Goal: Transaction & Acquisition: Obtain resource

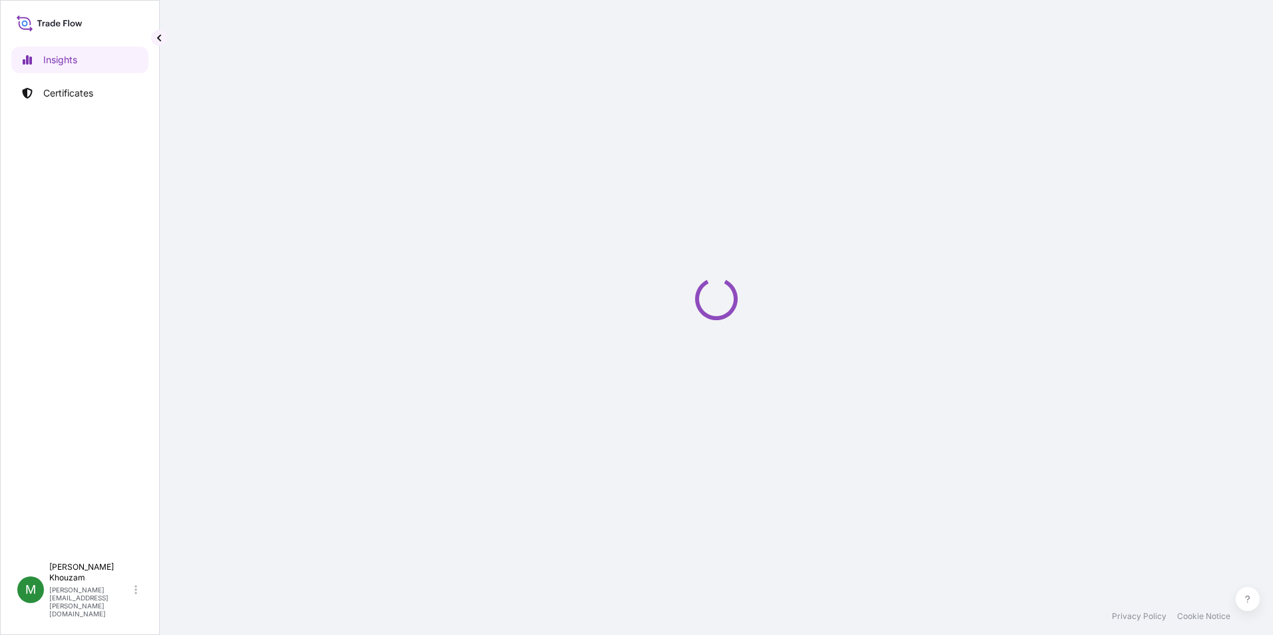
select select "2025"
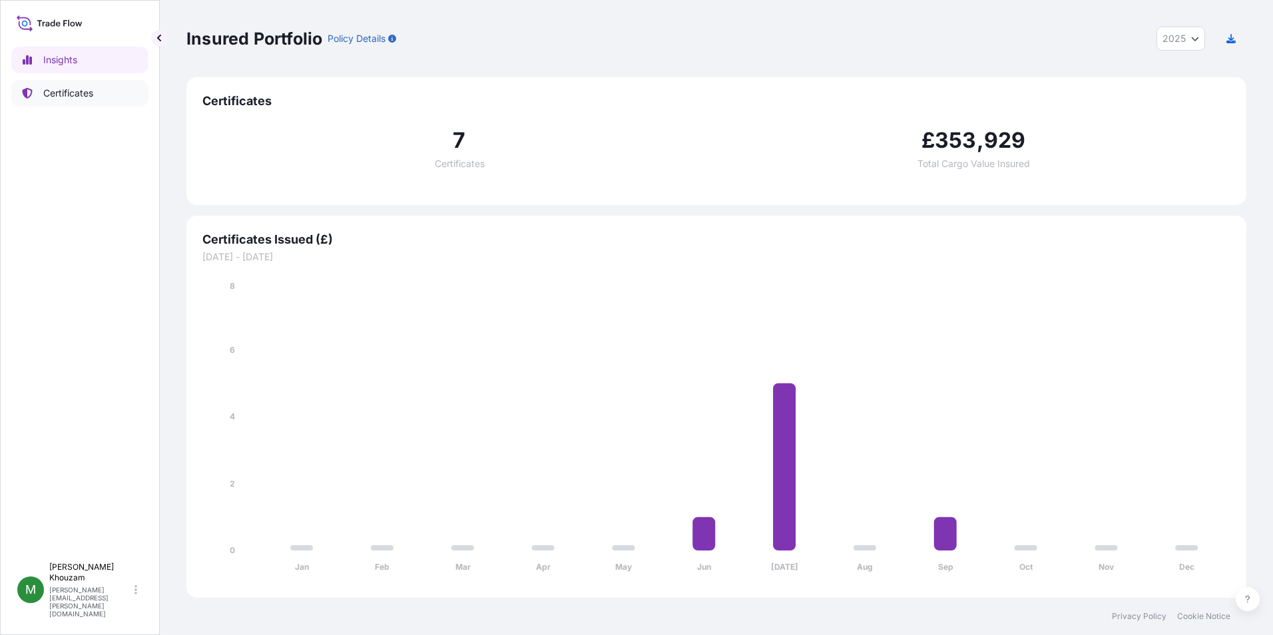
click at [77, 90] on p "Certificates" at bounding box center [68, 93] width 50 height 13
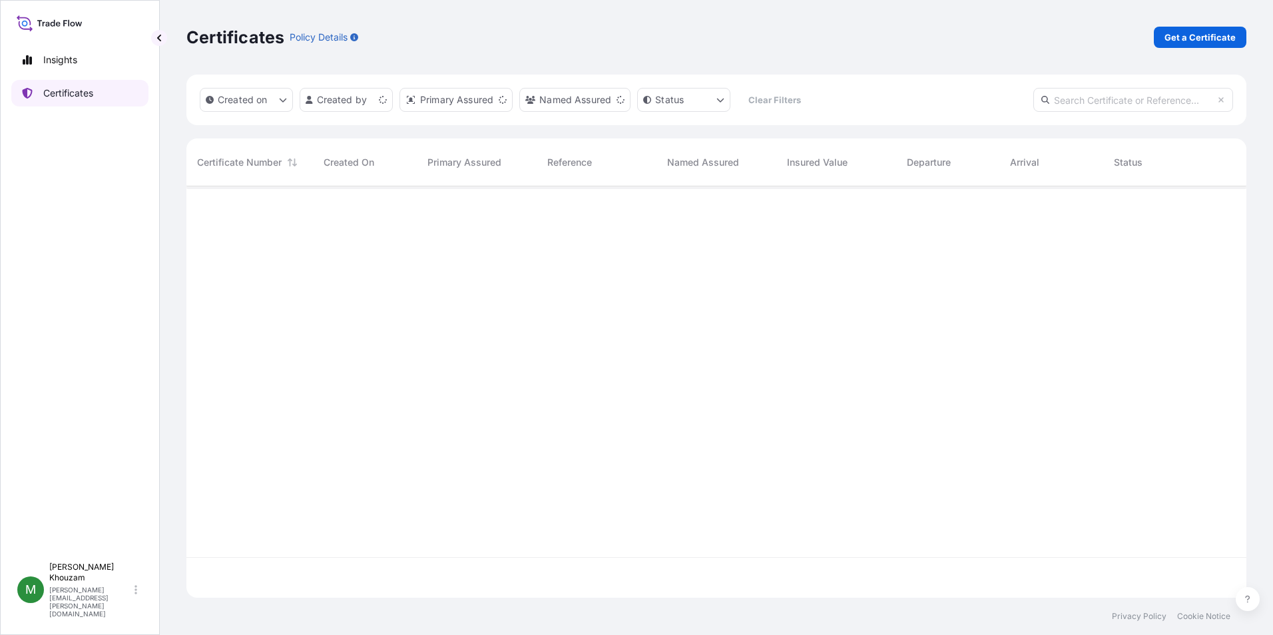
scroll to position [409, 1050]
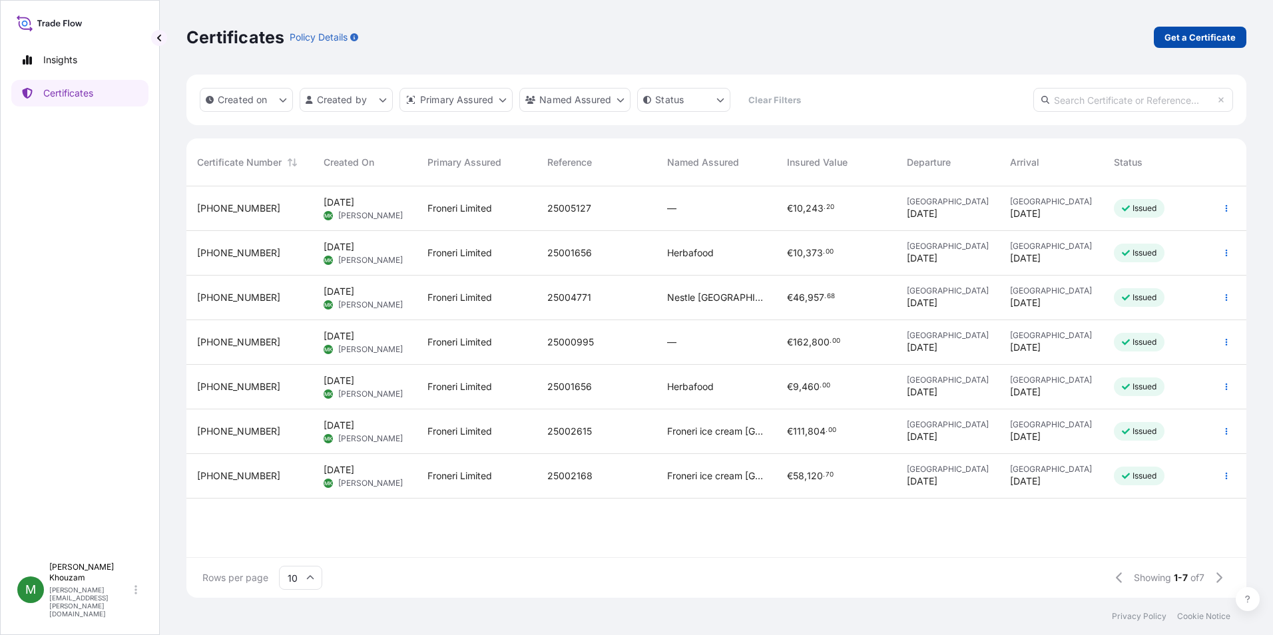
click at [1197, 37] on p "Get a Certificate" at bounding box center [1200, 37] width 71 height 13
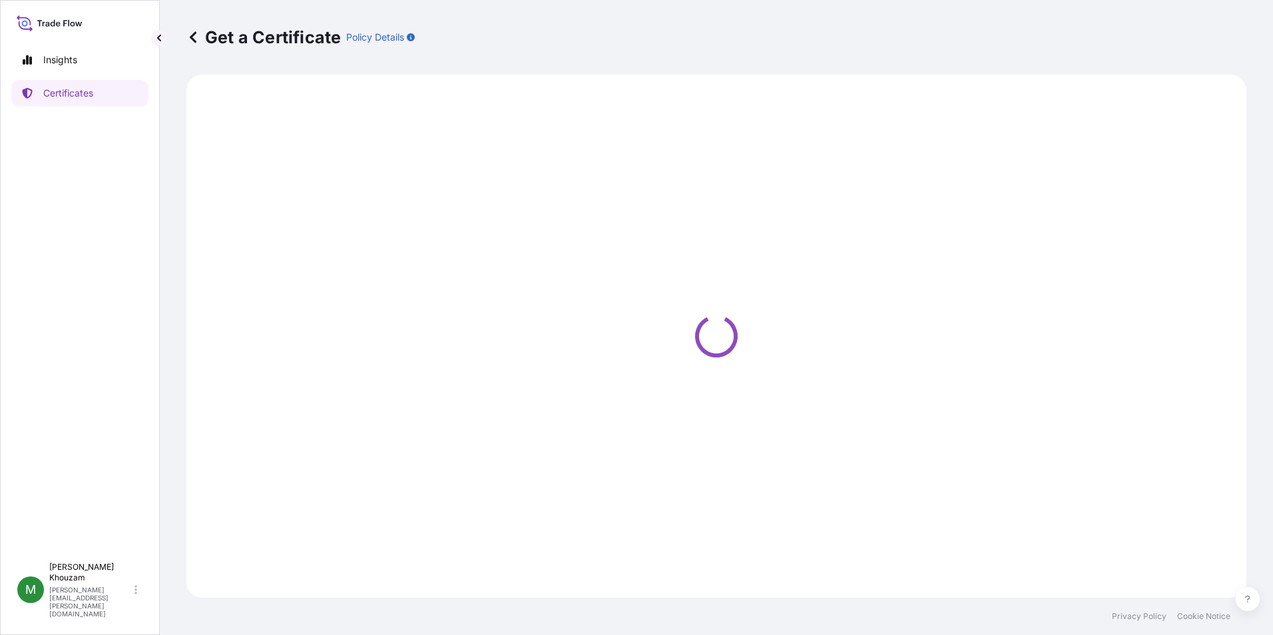
select select "Ocean Vessel"
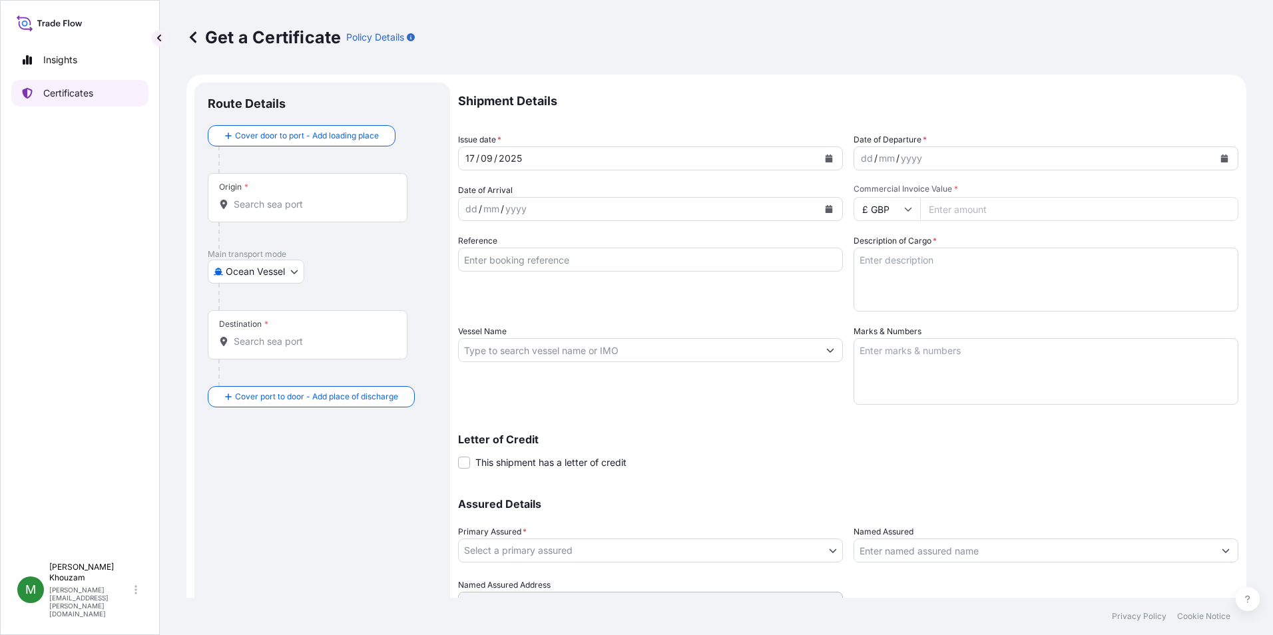
click at [83, 93] on p "Certificates" at bounding box center [68, 93] width 50 height 13
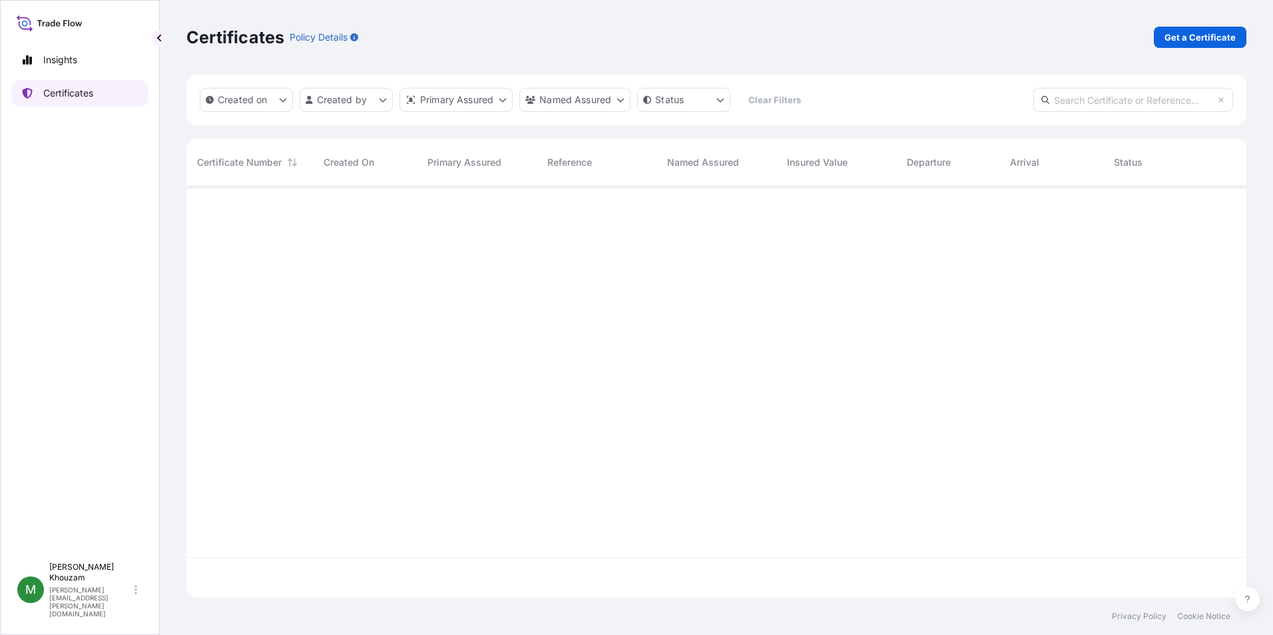
scroll to position [409, 1050]
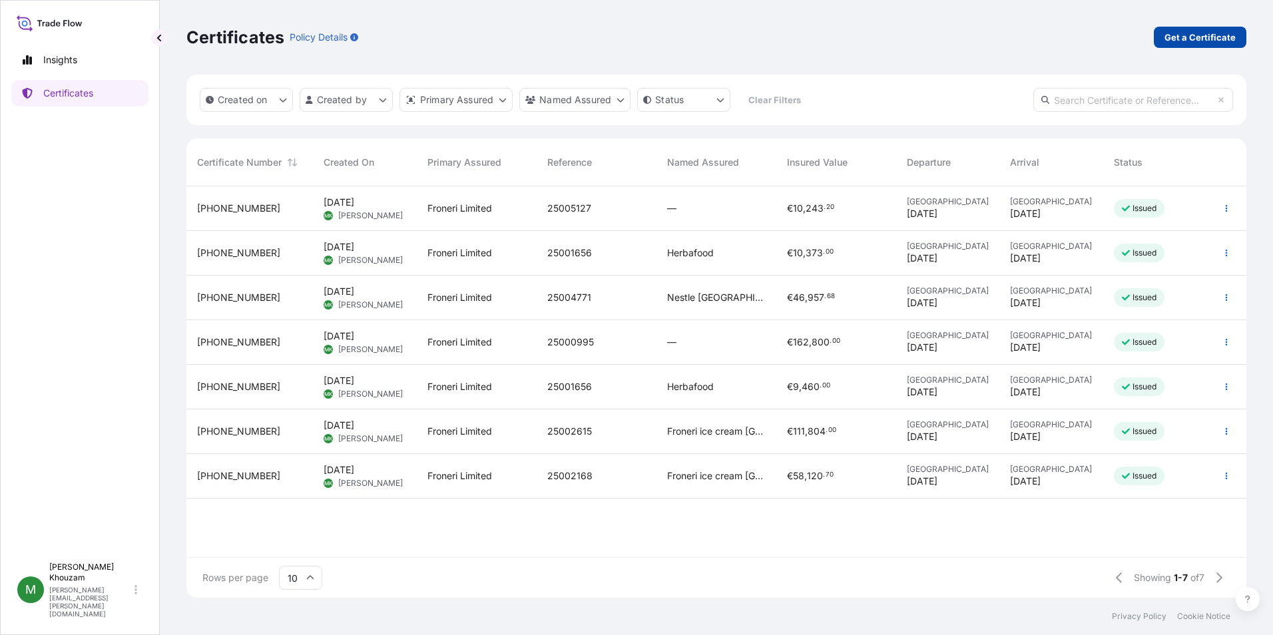
click at [1211, 38] on p "Get a Certificate" at bounding box center [1200, 37] width 71 height 13
select select "Ocean Vessel"
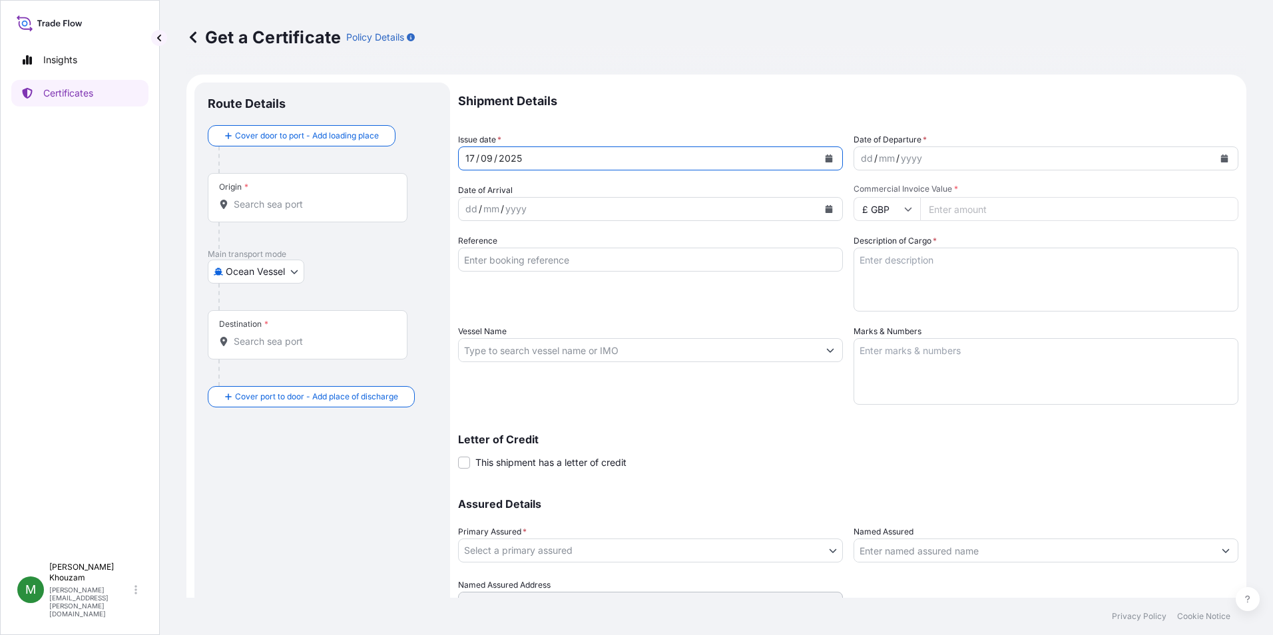
drag, startPoint x: 467, startPoint y: 163, endPoint x: 480, endPoint y: 164, distance: 12.7
click at [480, 164] on div "[DATE]" at bounding box center [639, 159] width 360 height 24
click at [942, 160] on div "dd / mm / yyyy" at bounding box center [1034, 159] width 360 height 24
click at [479, 203] on div "/" at bounding box center [480, 209] width 3 height 16
click at [883, 162] on div "mm" at bounding box center [887, 158] width 19 height 16
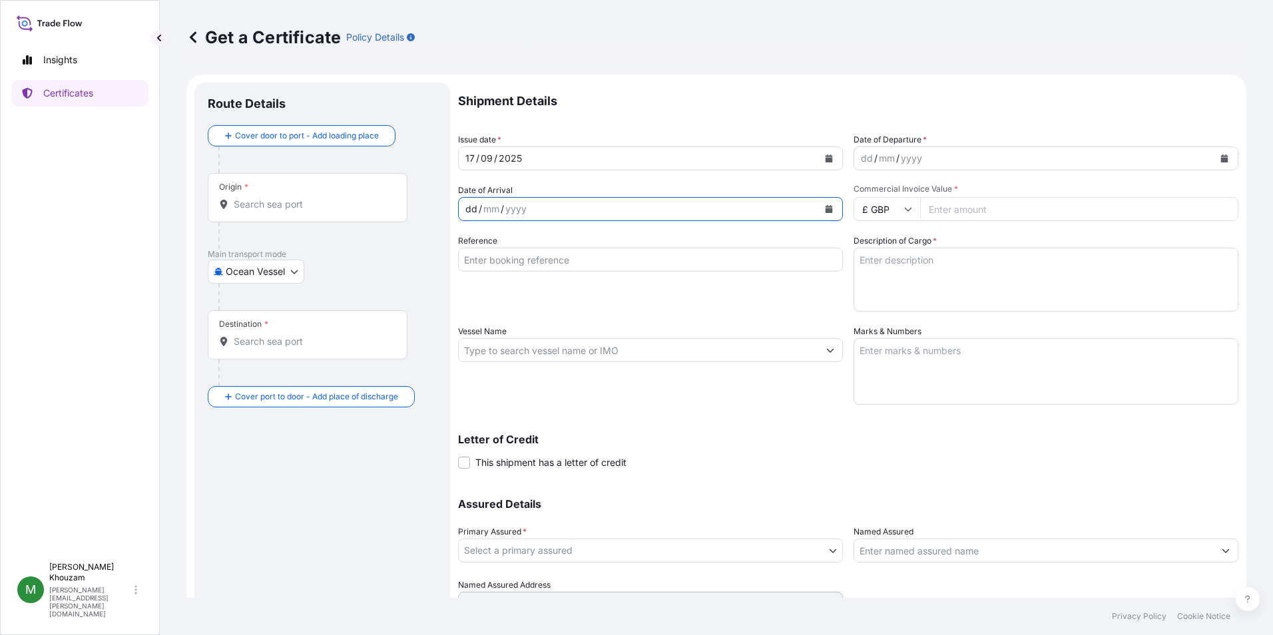
click at [549, 206] on div "dd / mm / yyyy" at bounding box center [639, 209] width 360 height 24
click at [906, 209] on icon at bounding box center [908, 209] width 8 height 8
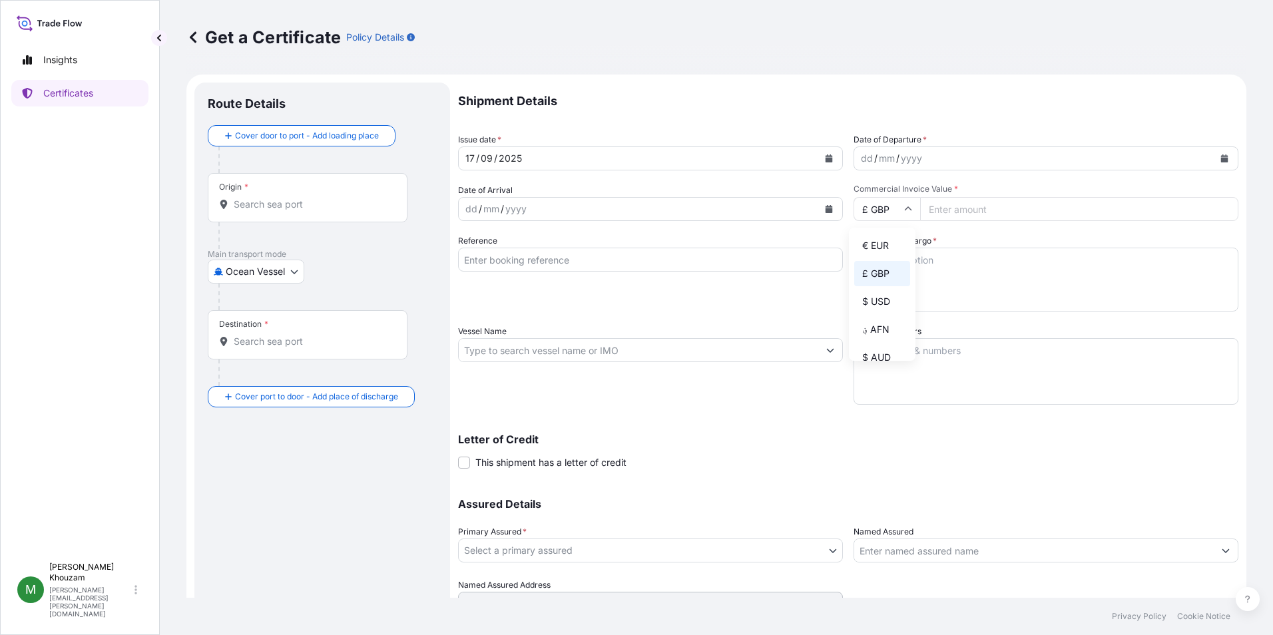
click at [962, 213] on input "Commercial Invoice Value *" at bounding box center [1079, 209] width 318 height 24
click at [901, 204] on input "£ GBP" at bounding box center [887, 209] width 67 height 24
click at [597, 280] on div "Reference" at bounding box center [650, 272] width 385 height 77
click at [892, 281] on textarea "Description of Cargo *" at bounding box center [1046, 280] width 385 height 64
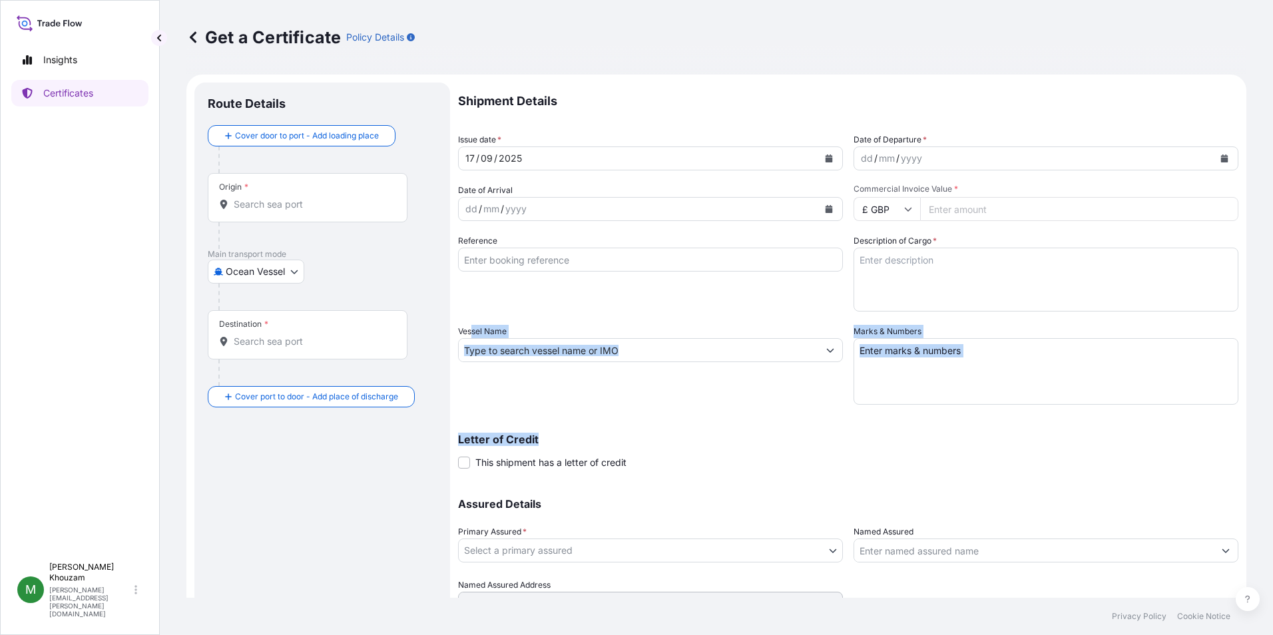
drag, startPoint x: 471, startPoint y: 326, endPoint x: 576, endPoint y: 436, distance: 152.1
click at [576, 436] on div "Shipment Details Issue date * [DATE] Date of Departure * dd / mm / yyyy Date of…" at bounding box center [848, 349] width 780 height 533
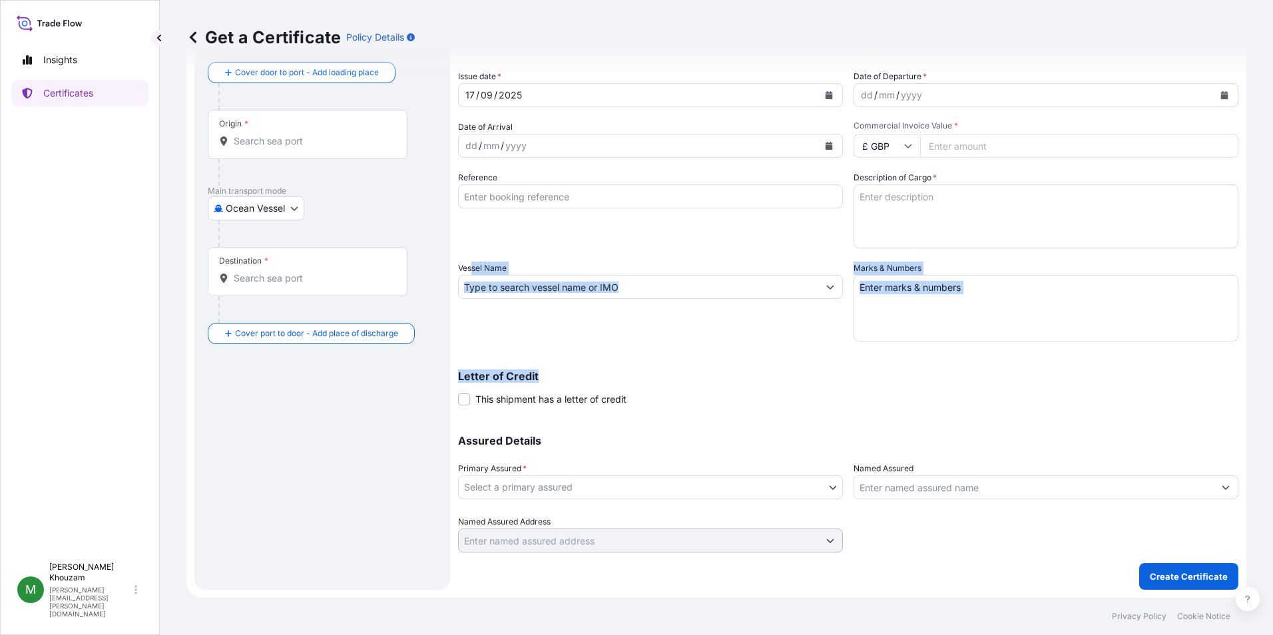
click at [726, 315] on div "Vessel Name" at bounding box center [650, 302] width 385 height 80
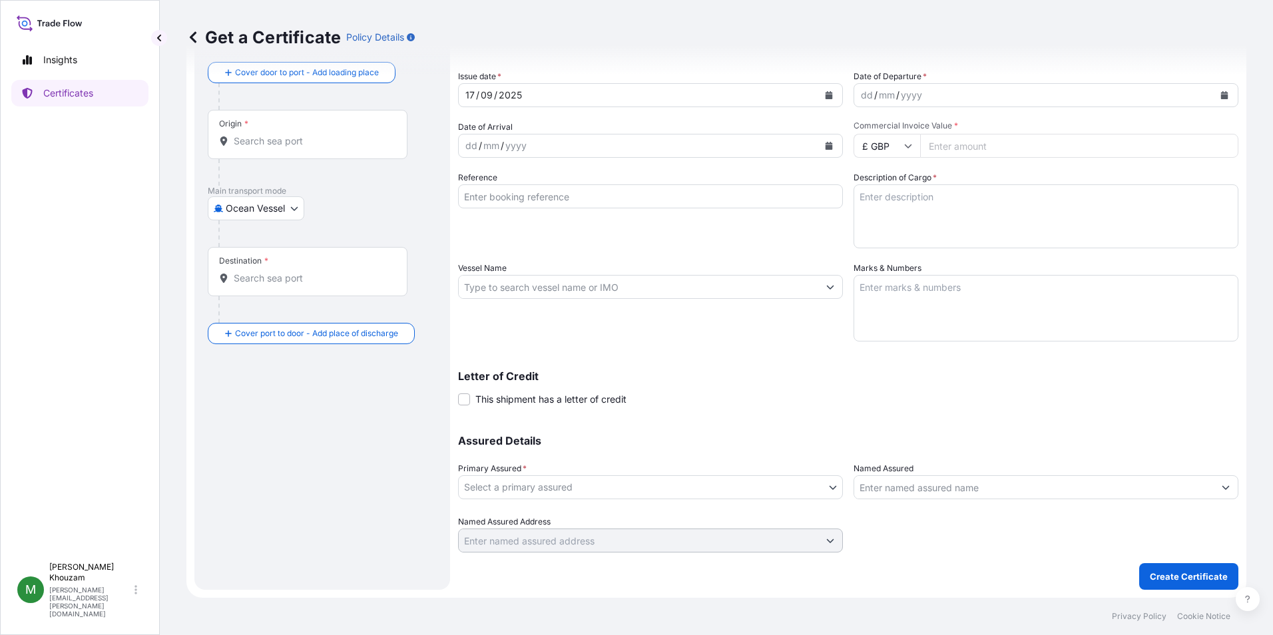
click at [830, 485] on body "Insights Certificates M [PERSON_NAME] [PERSON_NAME][EMAIL_ADDRESS][PERSON_NAME]…" at bounding box center [636, 317] width 1273 height 635
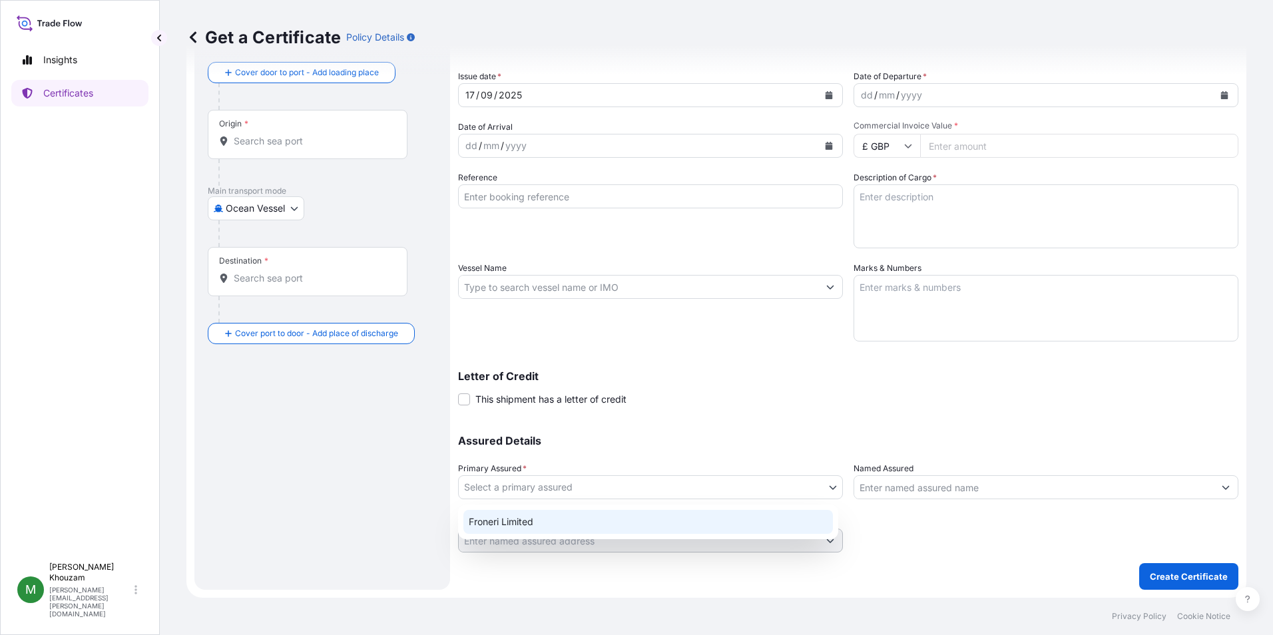
click at [586, 521] on div "Froneri Limited" at bounding box center [648, 522] width 370 height 24
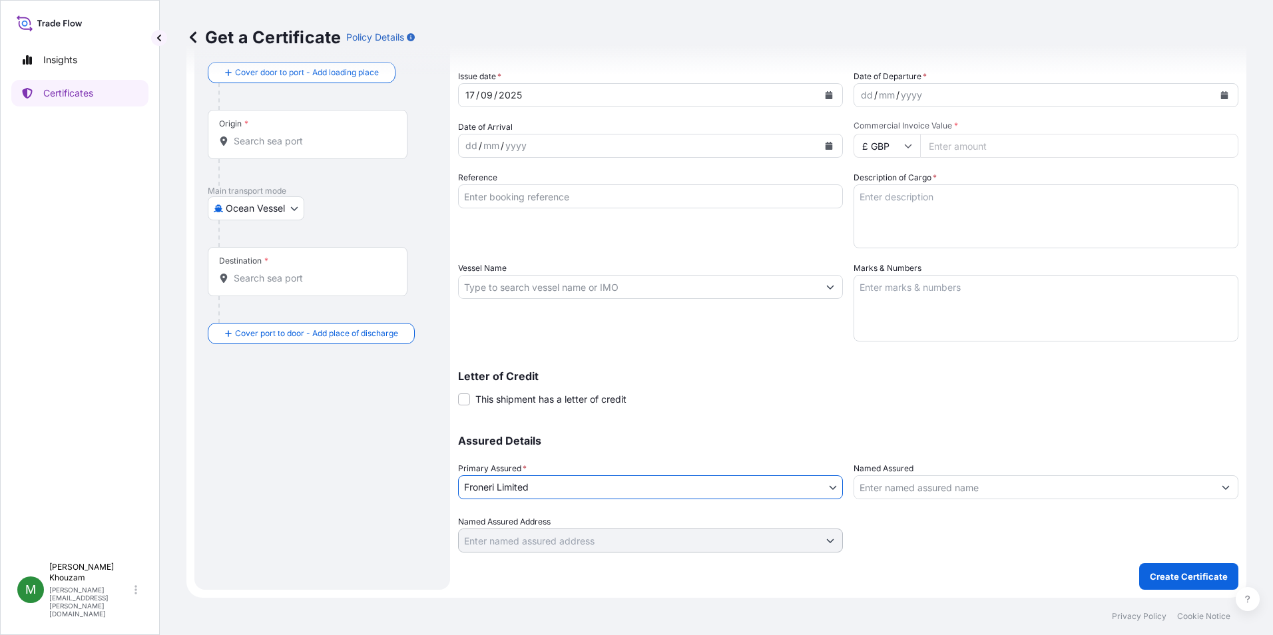
click at [942, 483] on input "Named Assured" at bounding box center [1034, 487] width 360 height 24
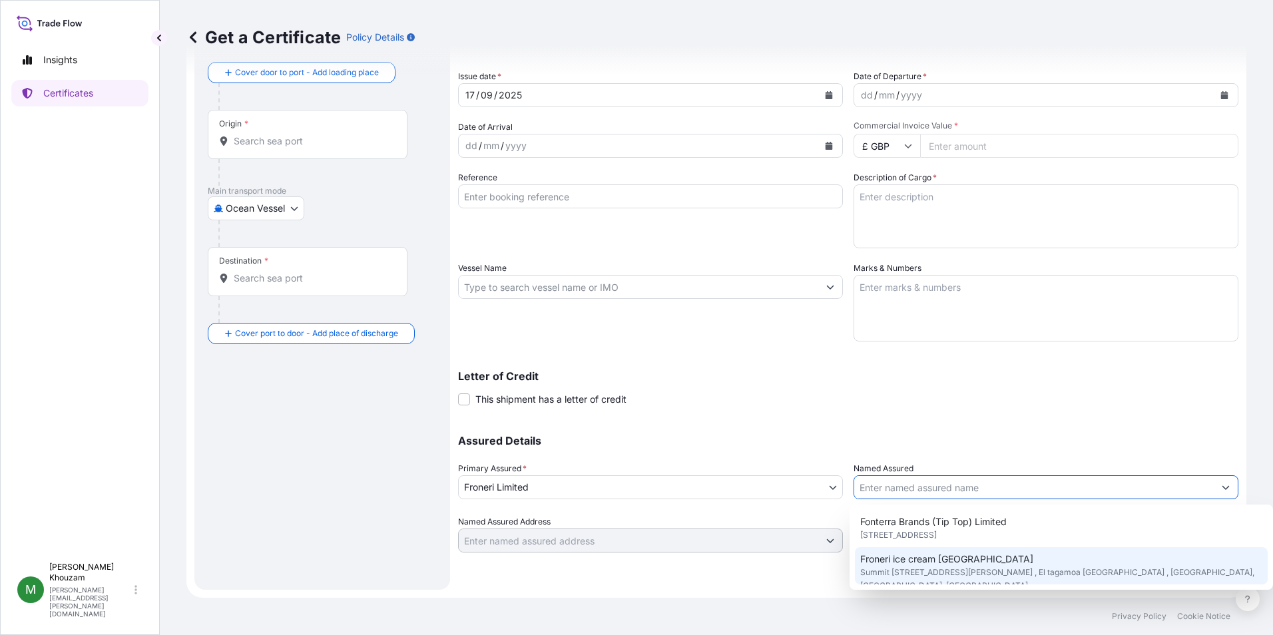
click at [948, 566] on span "Summit [STREET_ADDRESS][PERSON_NAME] , El tagamoa [GEOGRAPHIC_DATA] , [GEOGRAPH…" at bounding box center [1061, 579] width 403 height 27
type input "Froneri ice cream [GEOGRAPHIC_DATA]"
type input "Summit [STREET_ADDRESS][PERSON_NAME] , El tagamoa [GEOGRAPHIC_DATA] , [GEOGRAPH…"
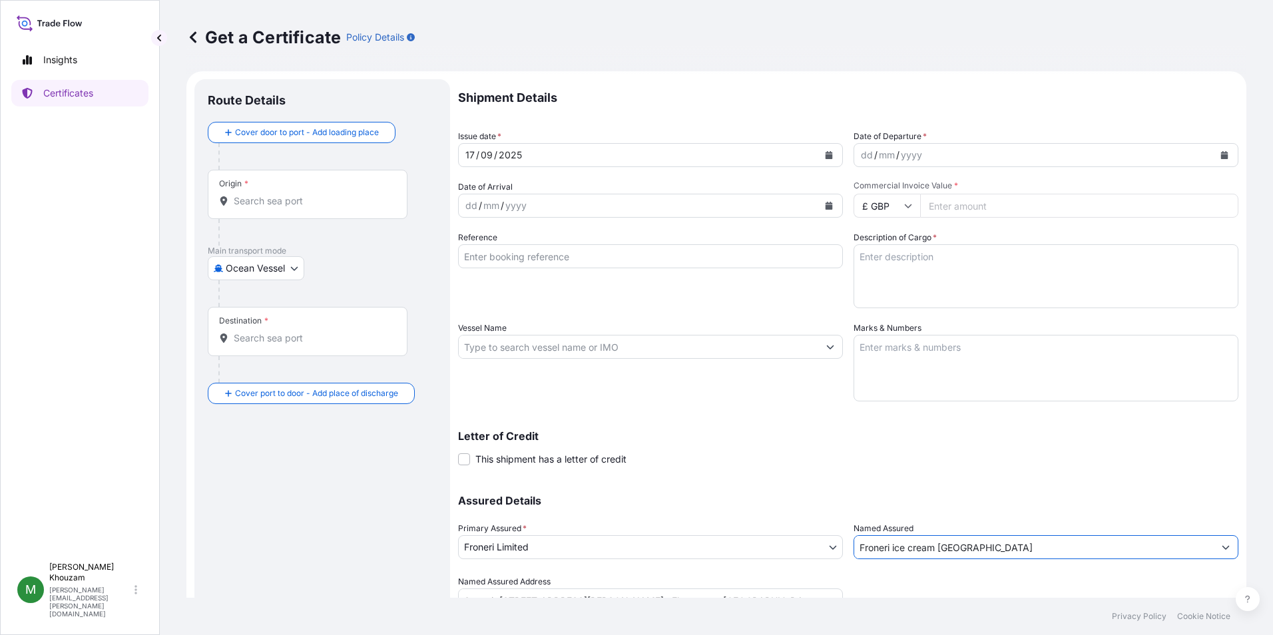
scroll to position [0, 0]
click at [234, 199] on div at bounding box center [307, 204] width 177 height 13
click at [234, 199] on input "Origin *" at bounding box center [312, 204] width 157 height 13
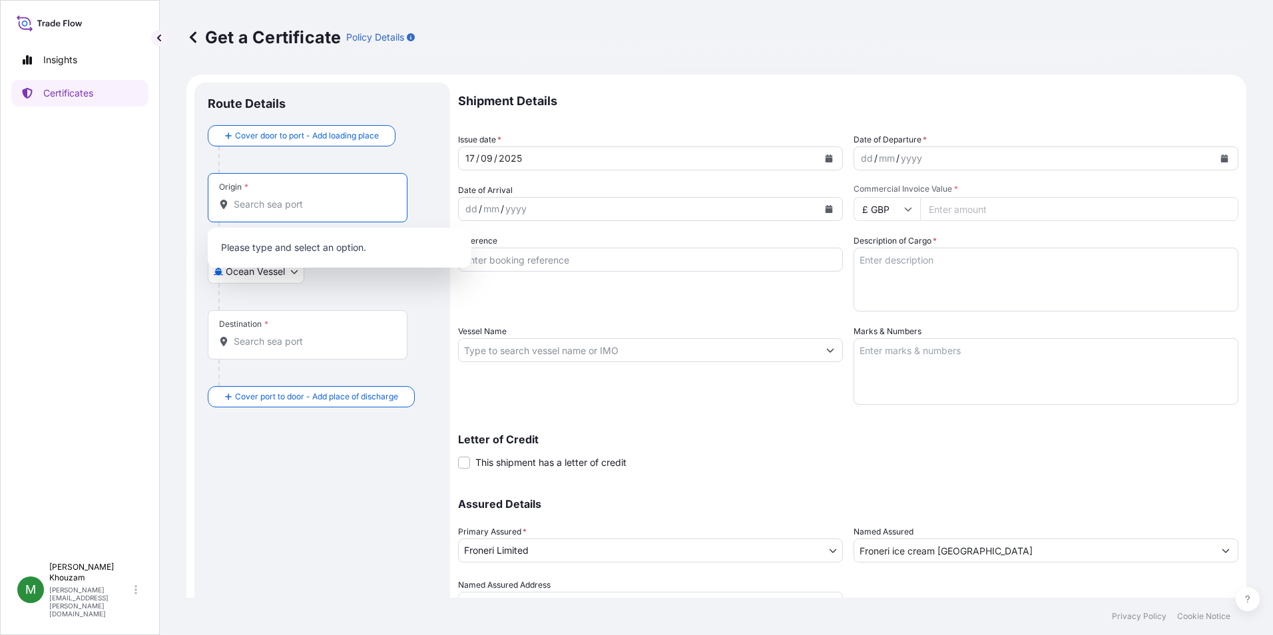
type input "s"
click at [416, 175] on div "Origin *" at bounding box center [322, 211] width 229 height 76
click at [268, 200] on input "Origin * Please select an origin" at bounding box center [312, 204] width 157 height 13
click at [418, 154] on div at bounding box center [327, 160] width 218 height 27
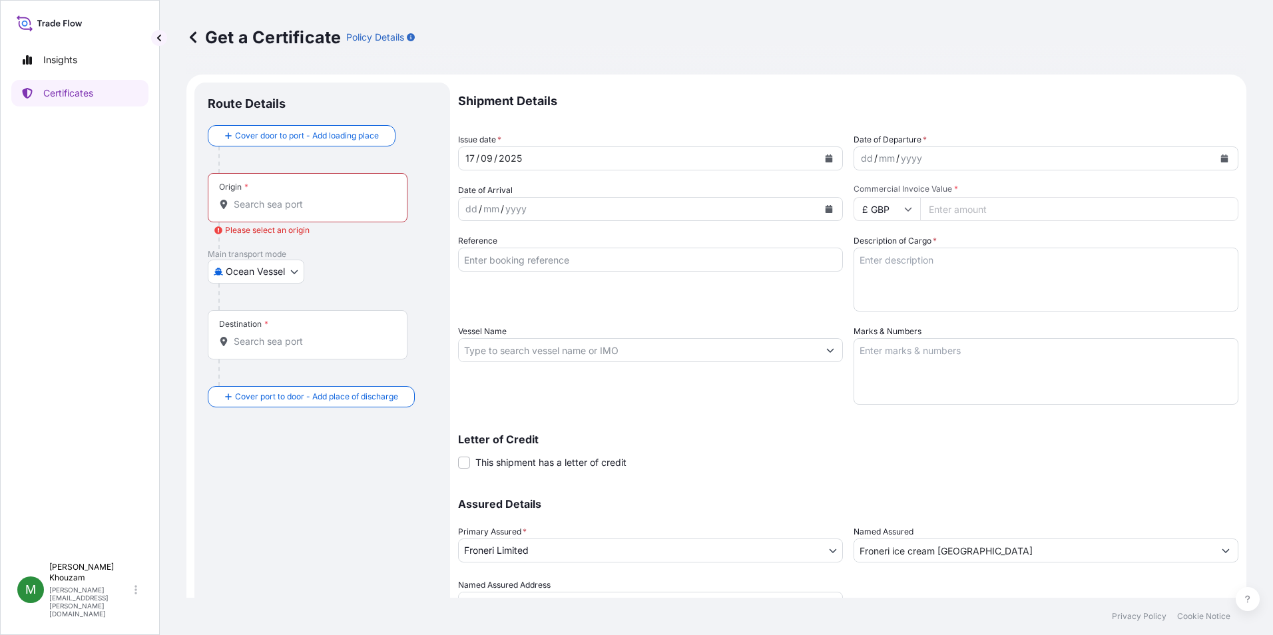
click at [287, 271] on body "0 options available. Insights Certificates M [PERSON_NAME] [PERSON_NAME][EMAIL_…" at bounding box center [636, 317] width 1273 height 635
click at [261, 354] on span "Ocean Vessel" at bounding box center [262, 354] width 59 height 13
click at [281, 354] on div "Destination *" at bounding box center [308, 340] width 200 height 49
click at [281, 354] on input "Destination *" at bounding box center [312, 346] width 157 height 13
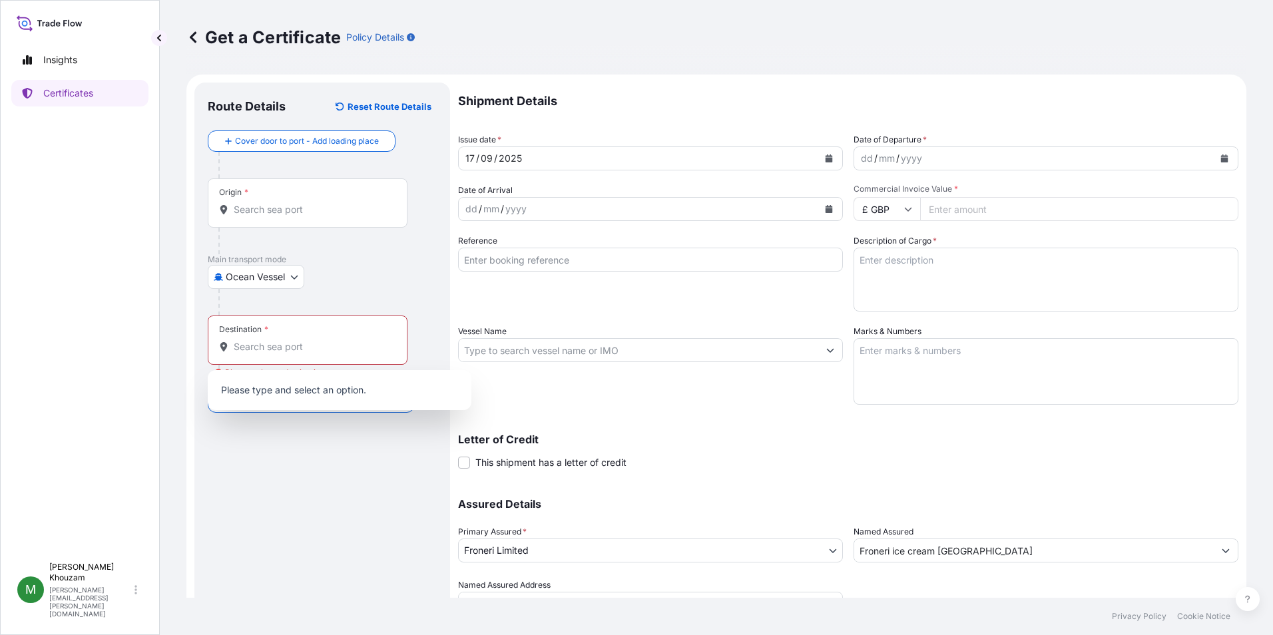
click at [340, 288] on div "Ocean [GEOGRAPHIC_DATA]" at bounding box center [322, 277] width 229 height 24
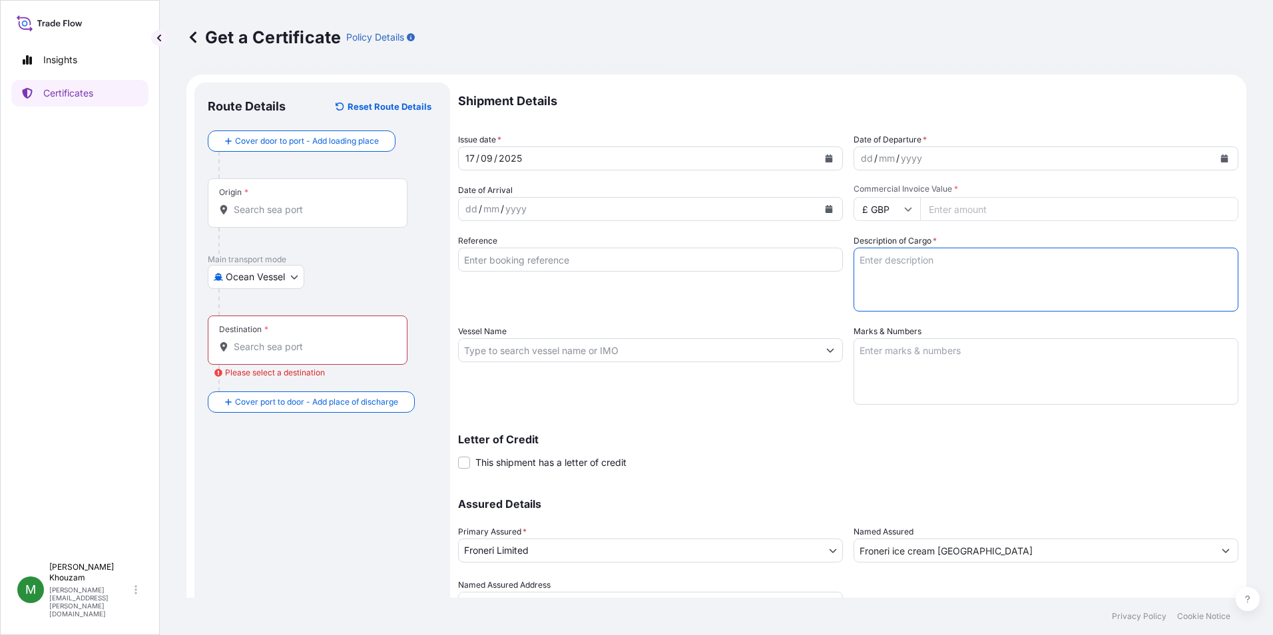
click at [892, 276] on textarea "Description of Cargo *" at bounding box center [1046, 280] width 385 height 64
click at [194, 38] on icon at bounding box center [192, 37] width 13 height 13
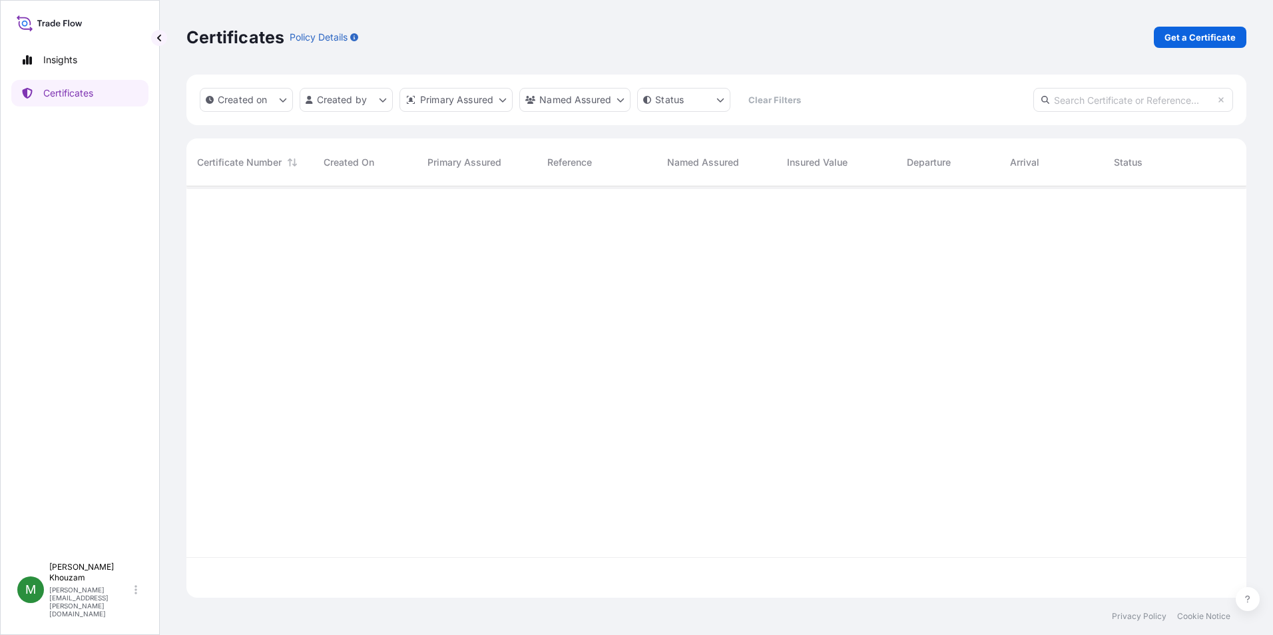
scroll to position [409, 1050]
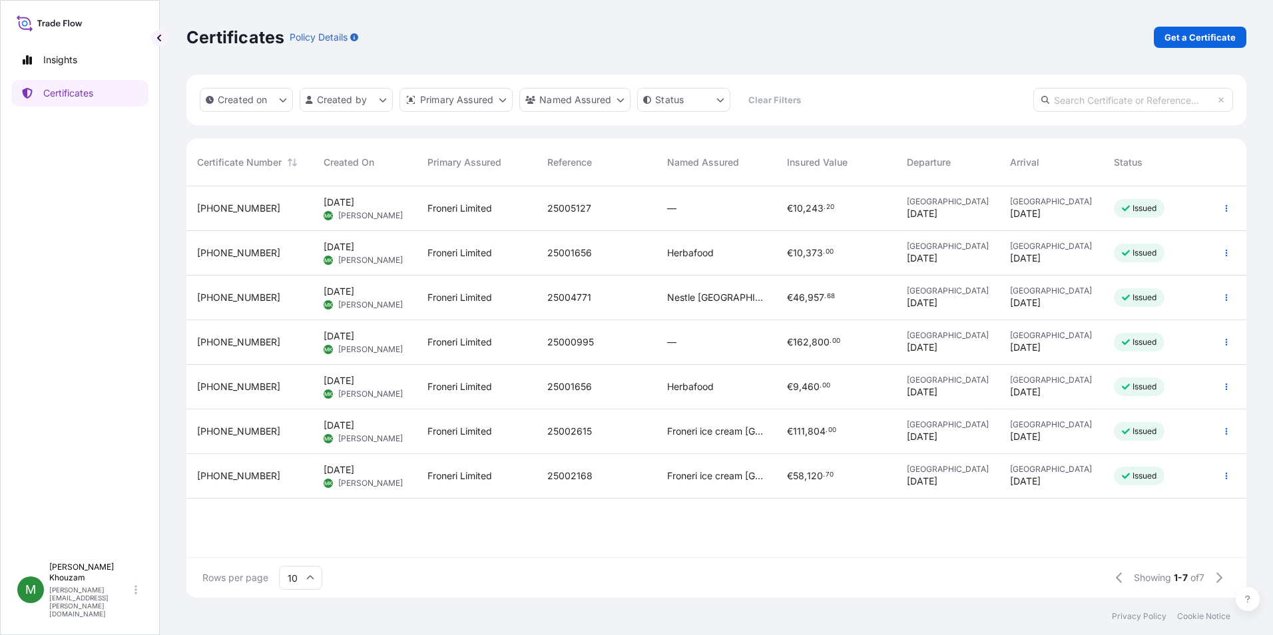
click at [354, 200] on span "[DATE]" at bounding box center [339, 202] width 31 height 13
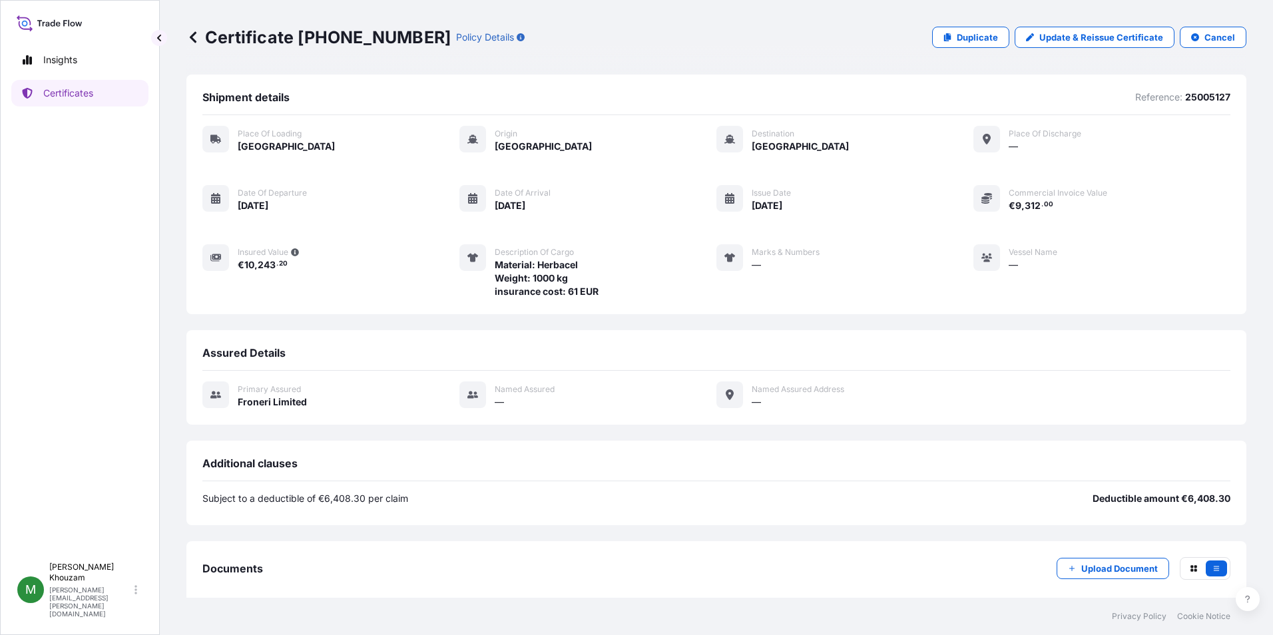
click at [192, 39] on icon at bounding box center [193, 36] width 7 height 11
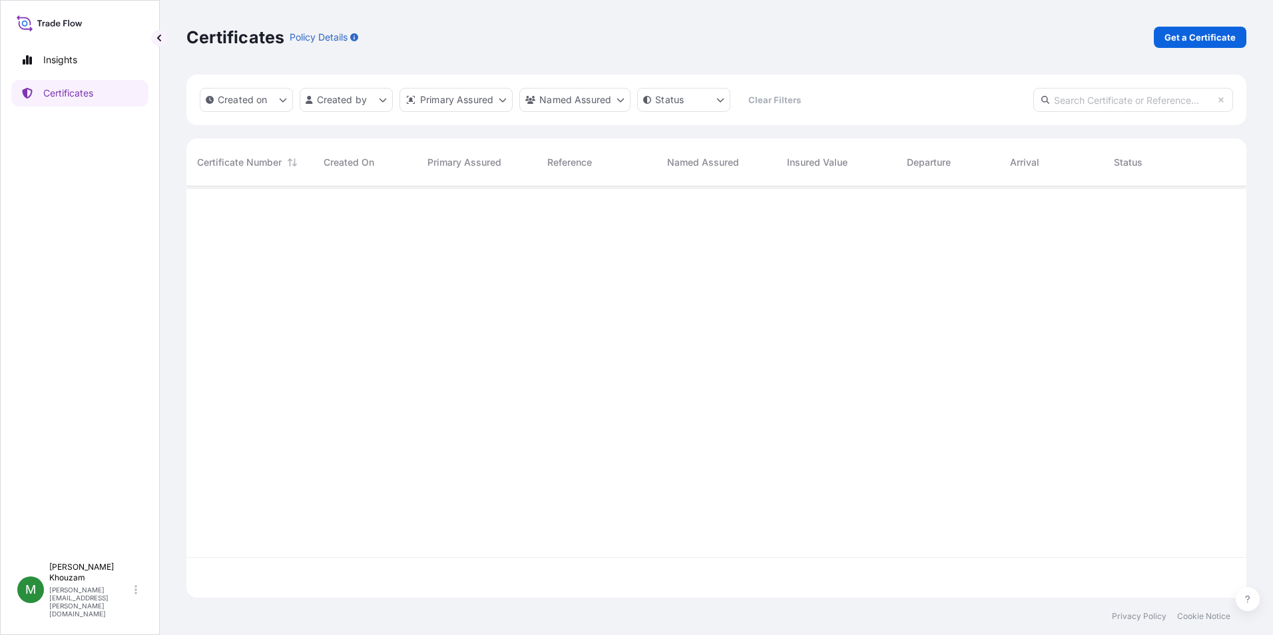
scroll to position [409, 1050]
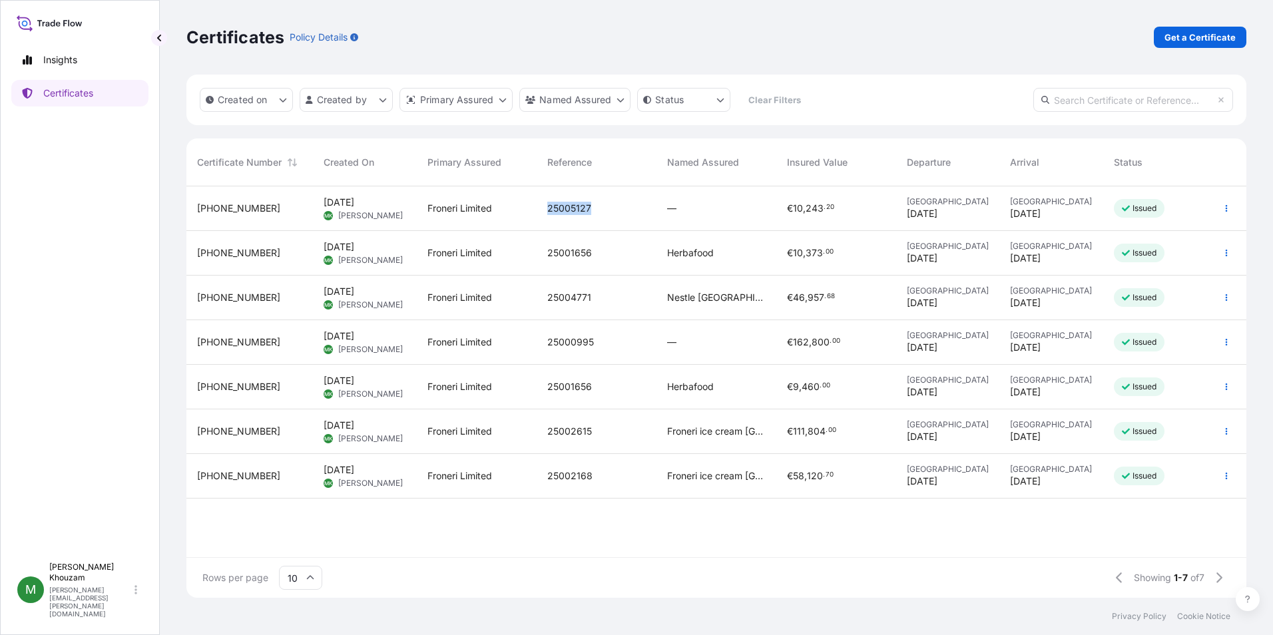
drag, startPoint x: 597, startPoint y: 205, endPoint x: 531, endPoint y: 206, distance: 65.9
click at [531, 206] on div "[PHONE_NUMBER] [DATE] MK [PERSON_NAME] Froneri Limited 25005127 — € 10 , 243 . …" at bounding box center [696, 208] width 1020 height 45
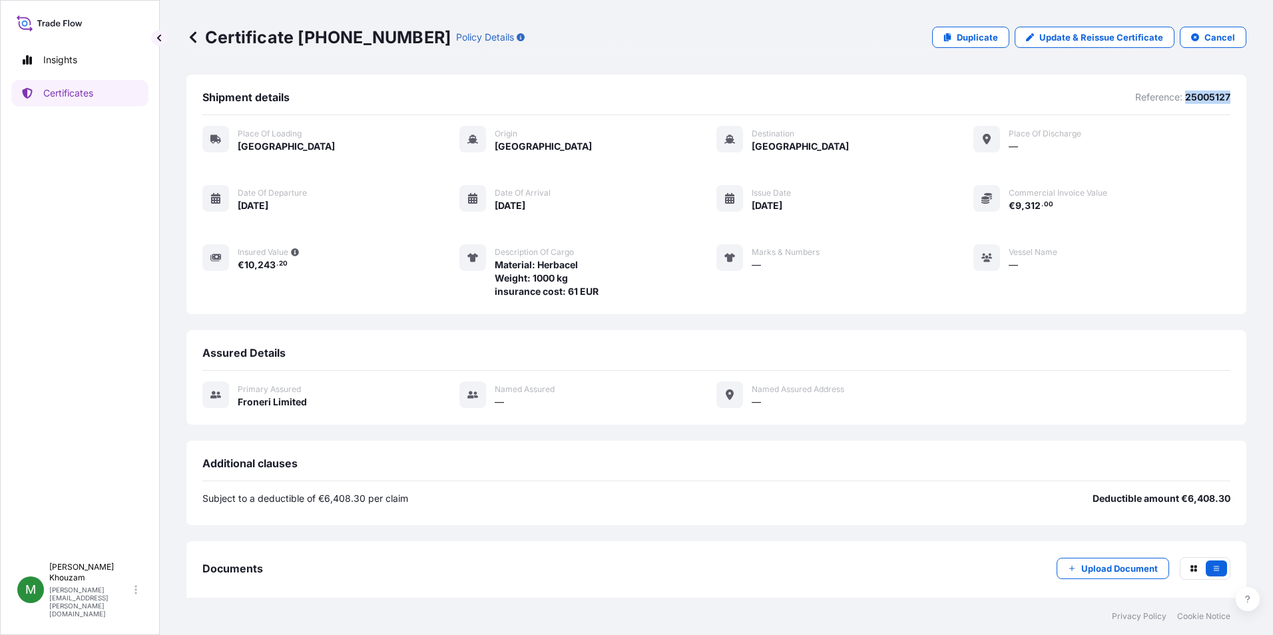
drag, startPoint x: 1227, startPoint y: 95, endPoint x: 1176, endPoint y: 97, distance: 51.3
click at [1176, 97] on div "Shipment details Reference: 25005127 Place of Loading [GEOGRAPHIC_DATA] Origin …" at bounding box center [716, 195] width 1060 height 240
copy p "25005127"
